Goal: Task Accomplishment & Management: Use online tool/utility

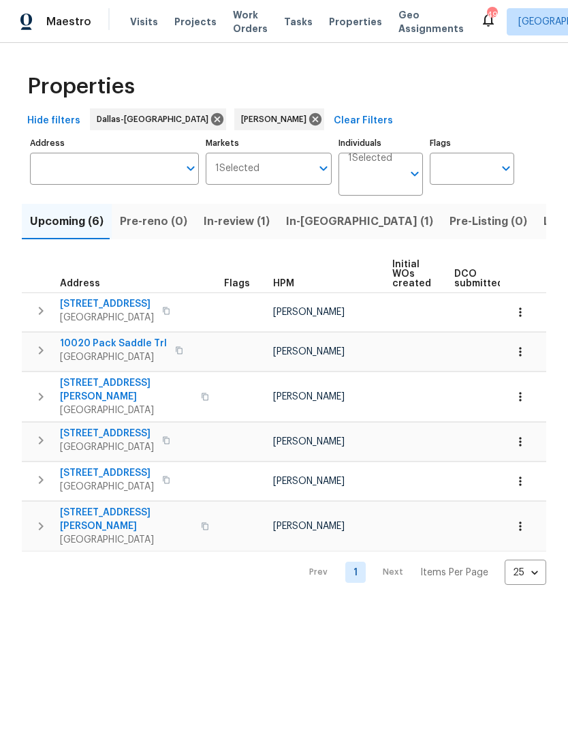
click at [311, 224] on span "In-reno (1)" at bounding box center [359, 221] width 147 height 19
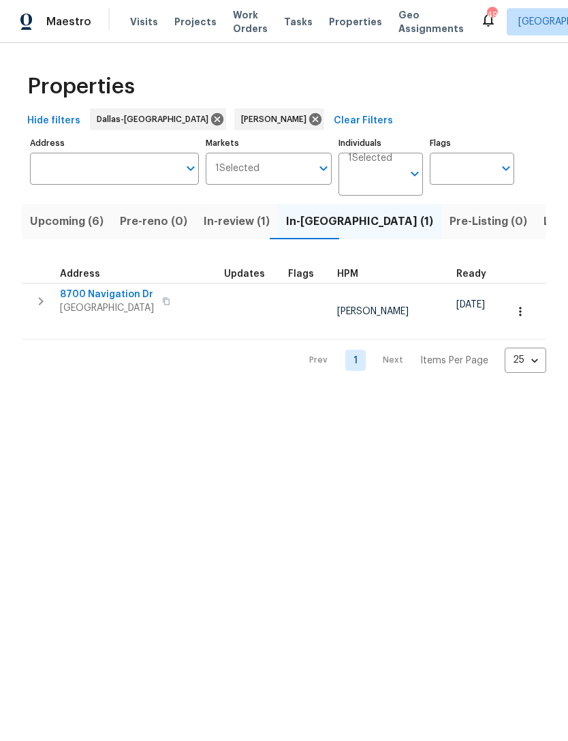
click at [95, 292] on span "8700 Navigation Dr" at bounding box center [107, 295] width 94 height 14
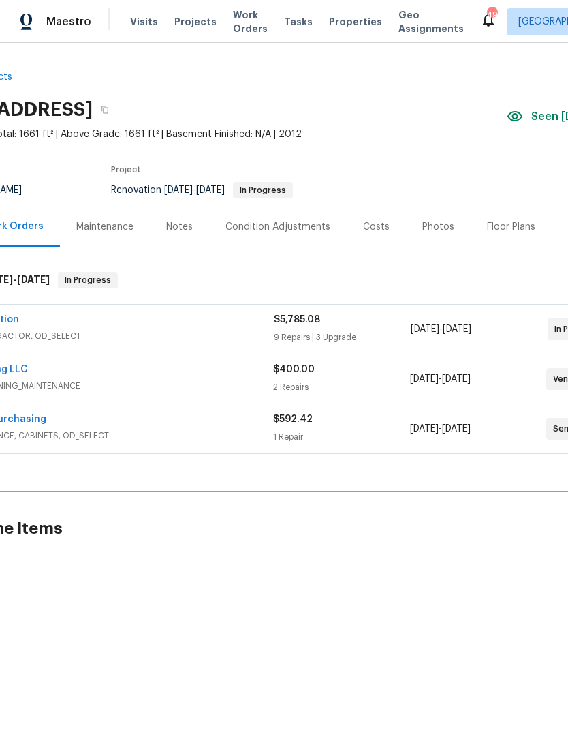
scroll to position [0, 81]
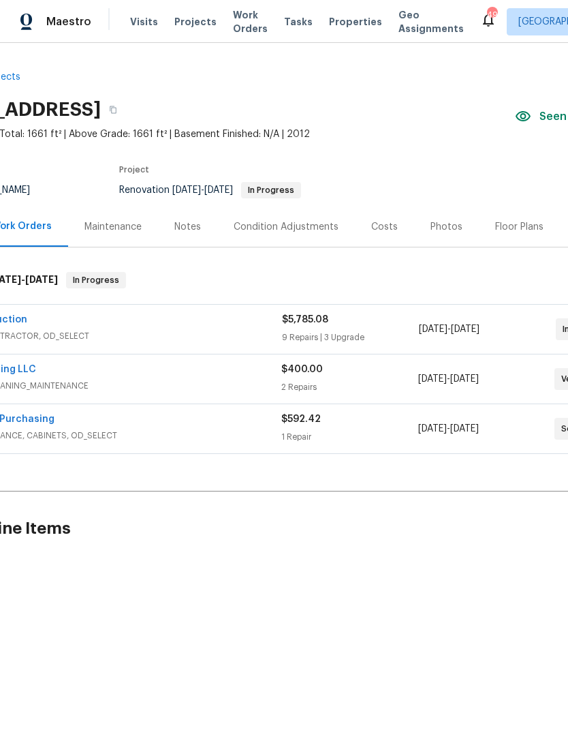
click at [192, 220] on div "Notes" at bounding box center [187, 227] width 27 height 14
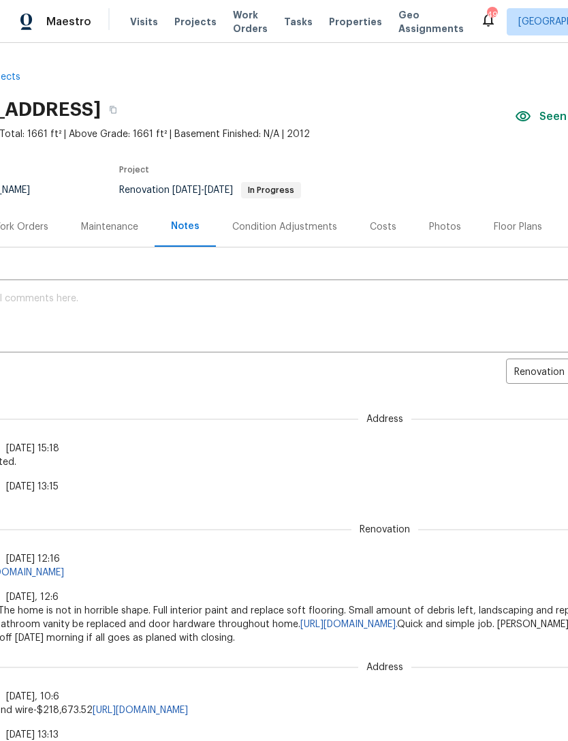
click at [308, 308] on textarea at bounding box center [304, 318] width 754 height 48
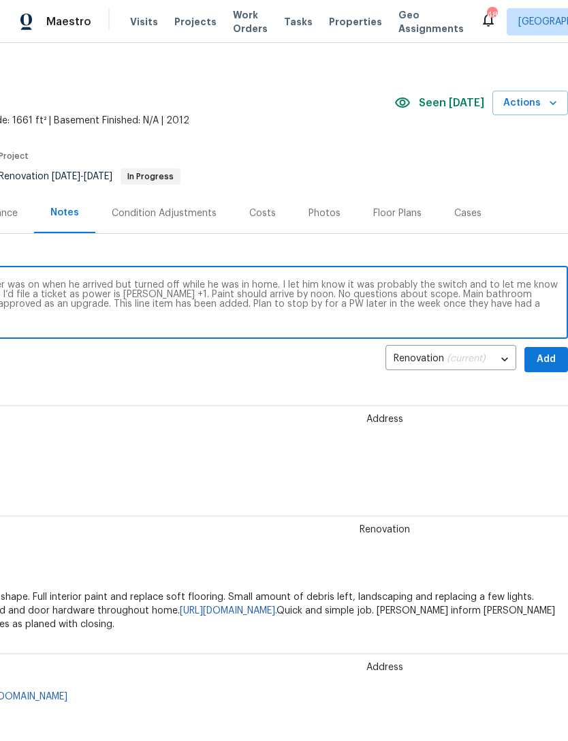
scroll to position [14, 202]
type textarea "GC is on site this morning. Noted the power was on when he arrived but turned o…"
click at [553, 360] on span "Add" at bounding box center [547, 359] width 22 height 17
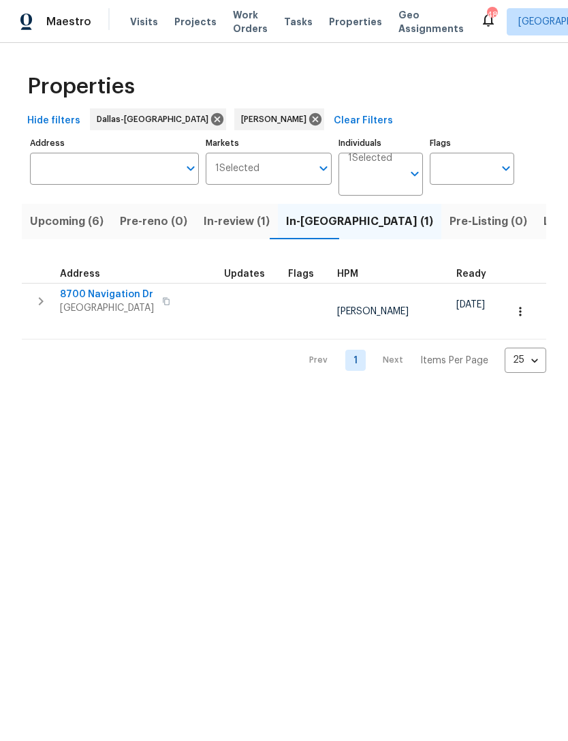
click at [49, 217] on span "Upcoming (6)" at bounding box center [67, 221] width 74 height 19
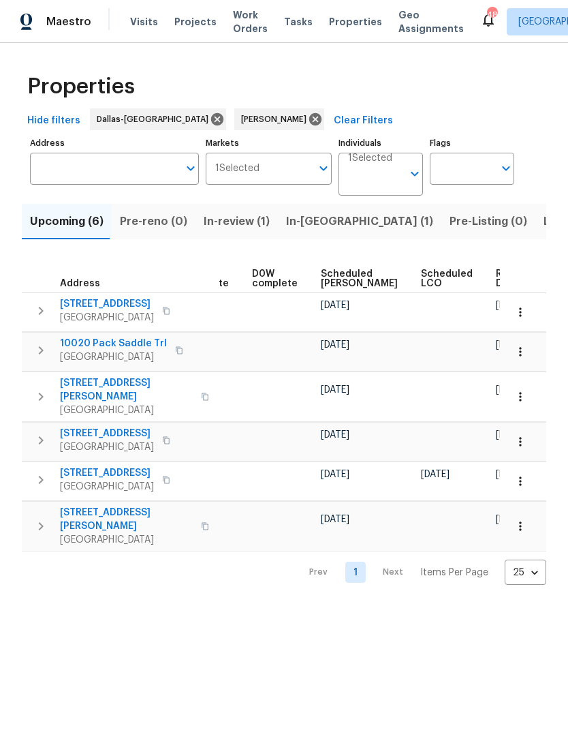
scroll to position [0, 343]
click at [497, 278] on span "Ready Date" at bounding box center [512, 278] width 30 height 19
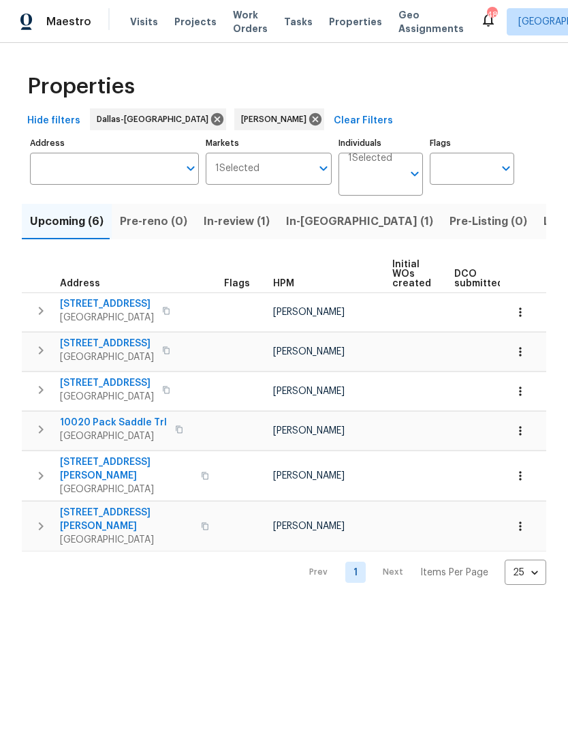
click at [85, 344] on span "568 S Birch St" at bounding box center [107, 344] width 94 height 14
click at [525, 352] on icon "button" at bounding box center [521, 352] width 14 height 14
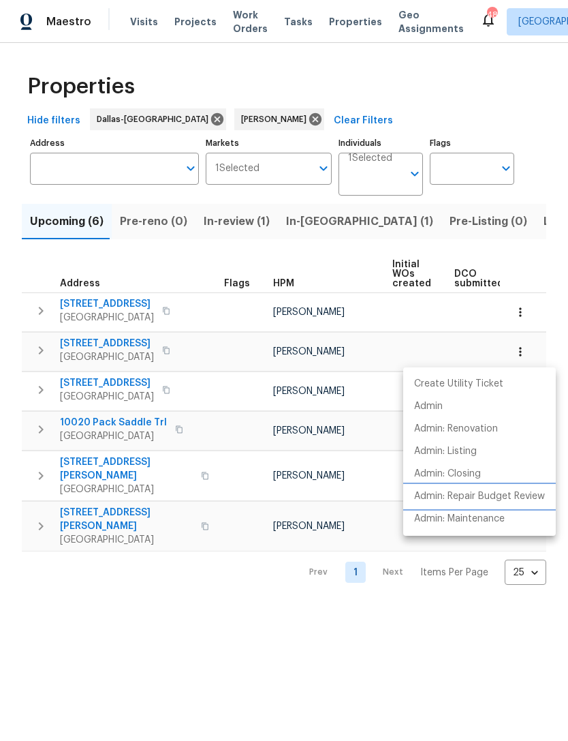
click at [519, 497] on p "Admin: Repair Budget Review" at bounding box center [479, 496] width 131 height 14
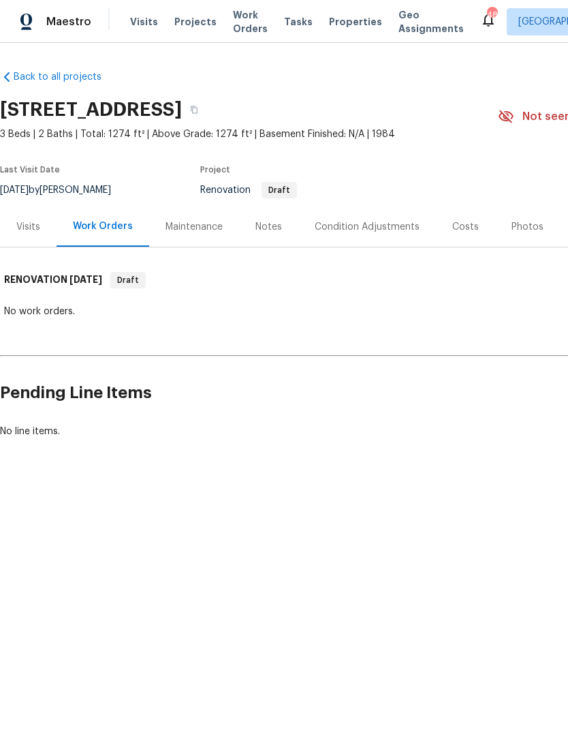
click at [33, 226] on div "Visits" at bounding box center [28, 227] width 24 height 14
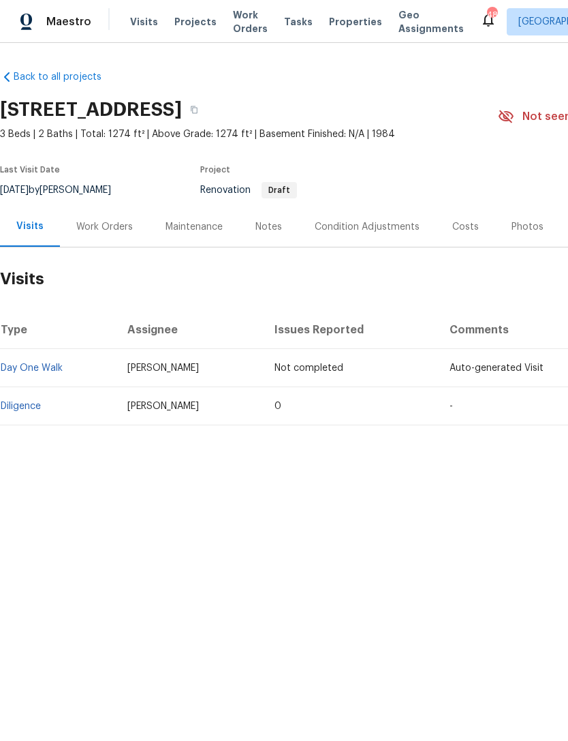
click at [346, 229] on div "Condition Adjustments" at bounding box center [367, 227] width 105 height 14
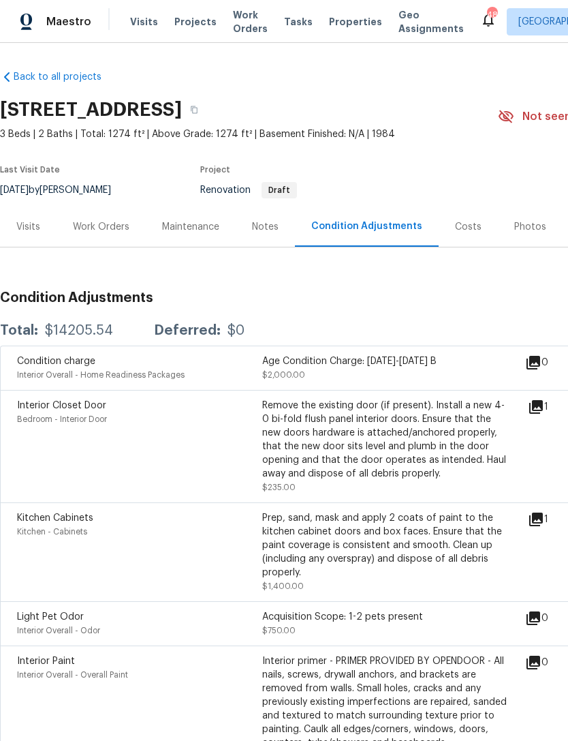
click at [266, 220] on div "Notes" at bounding box center [265, 227] width 27 height 14
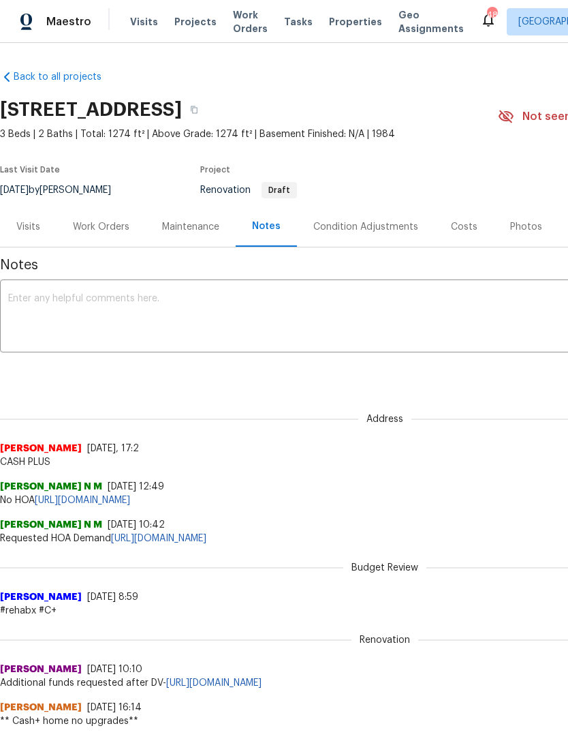
click at [380, 233] on div "Condition Adjustments" at bounding box center [365, 227] width 105 height 14
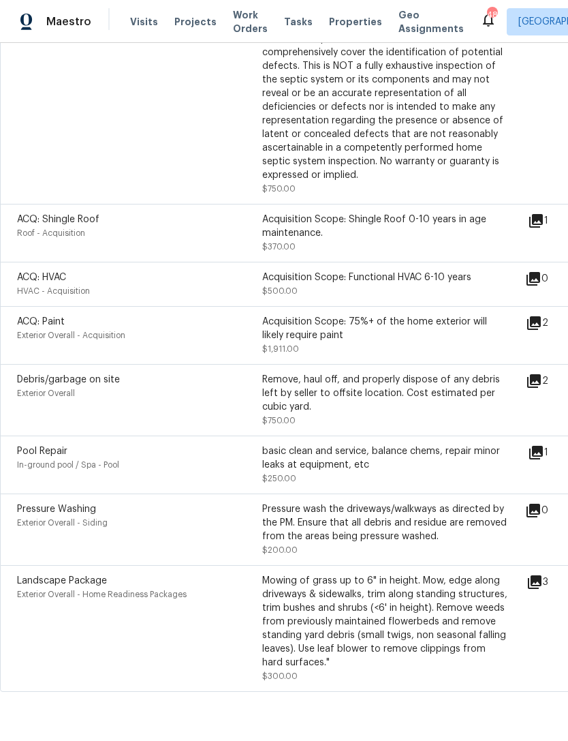
scroll to position [904, 0]
click at [542, 331] on icon at bounding box center [534, 324] width 16 height 16
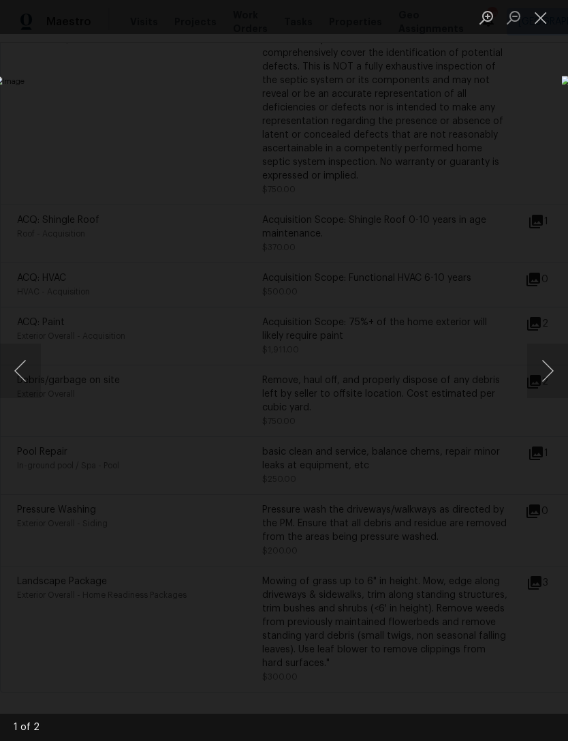
click at [544, 367] on button "Next image" at bounding box center [547, 370] width 41 height 55
click at [537, 23] on button "Close lightbox" at bounding box center [540, 17] width 27 height 24
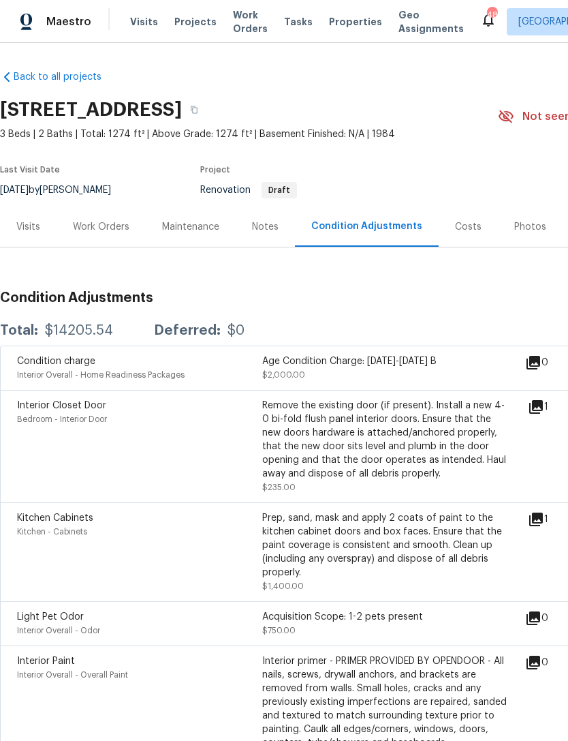
scroll to position [0, 0]
